Goal: Task Accomplishment & Management: Manage account settings

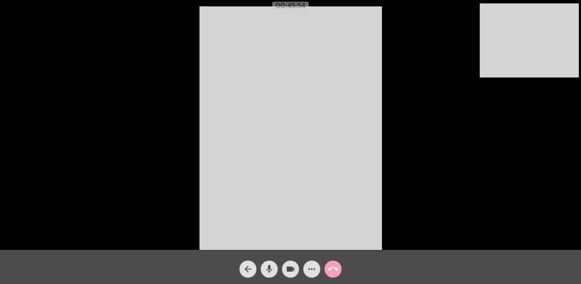
click at [328, 268] on mat-icon "call_end" at bounding box center [333, 269] width 10 height 10
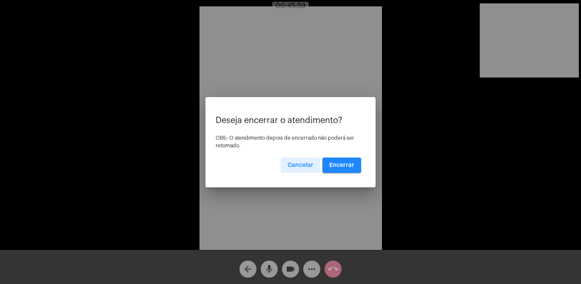
click at [351, 161] on button "Encerrar" at bounding box center [341, 164] width 39 height 15
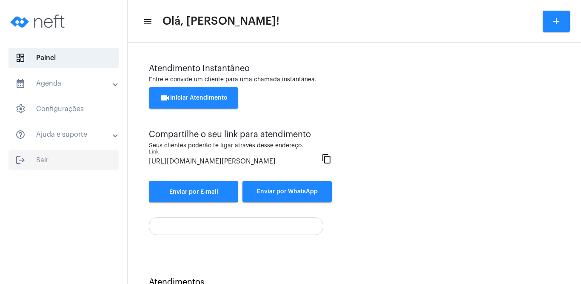
click at [43, 157] on span "logout Sair" at bounding box center [64, 160] width 110 height 20
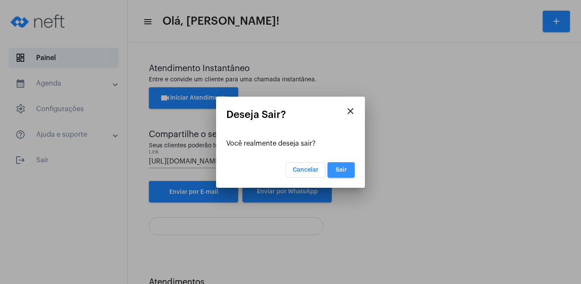
click at [343, 166] on button "Sair" at bounding box center [340, 169] width 27 height 15
